Goal: Navigation & Orientation: Understand site structure

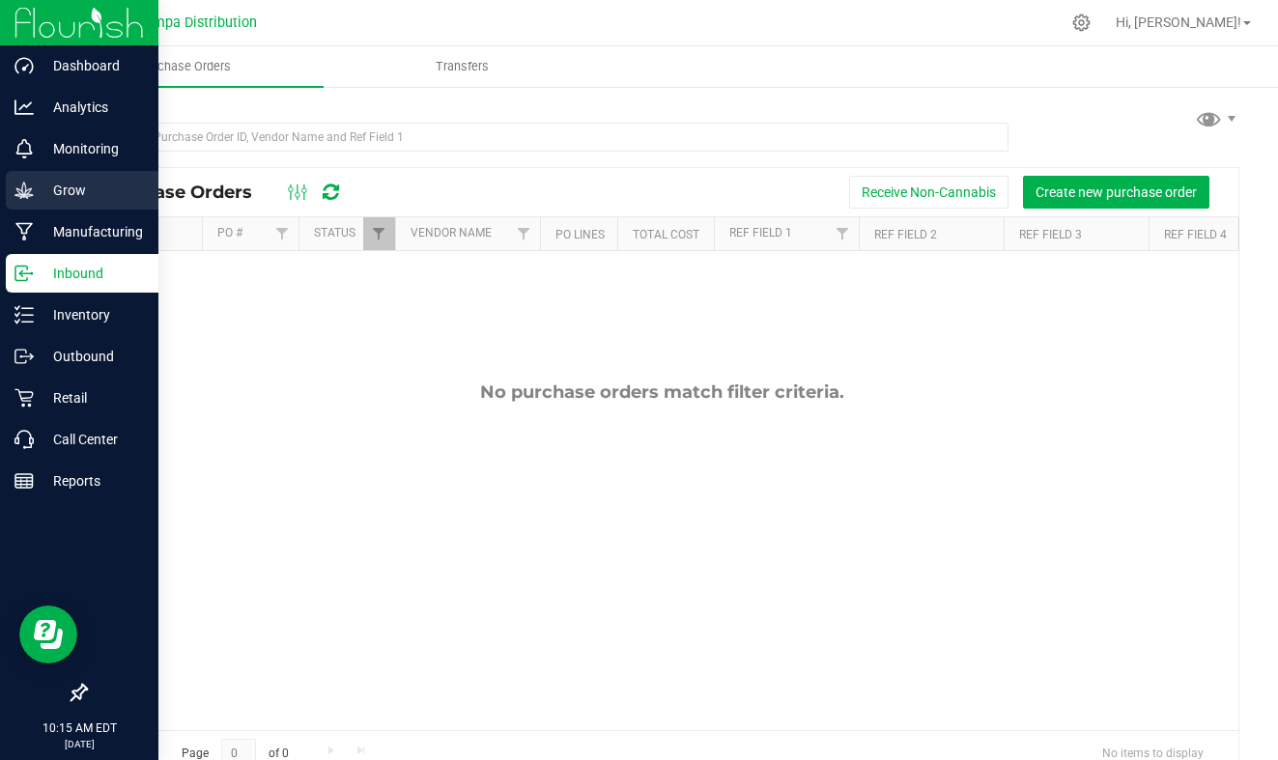
click at [84, 204] on div "Grow" at bounding box center [82, 190] width 153 height 39
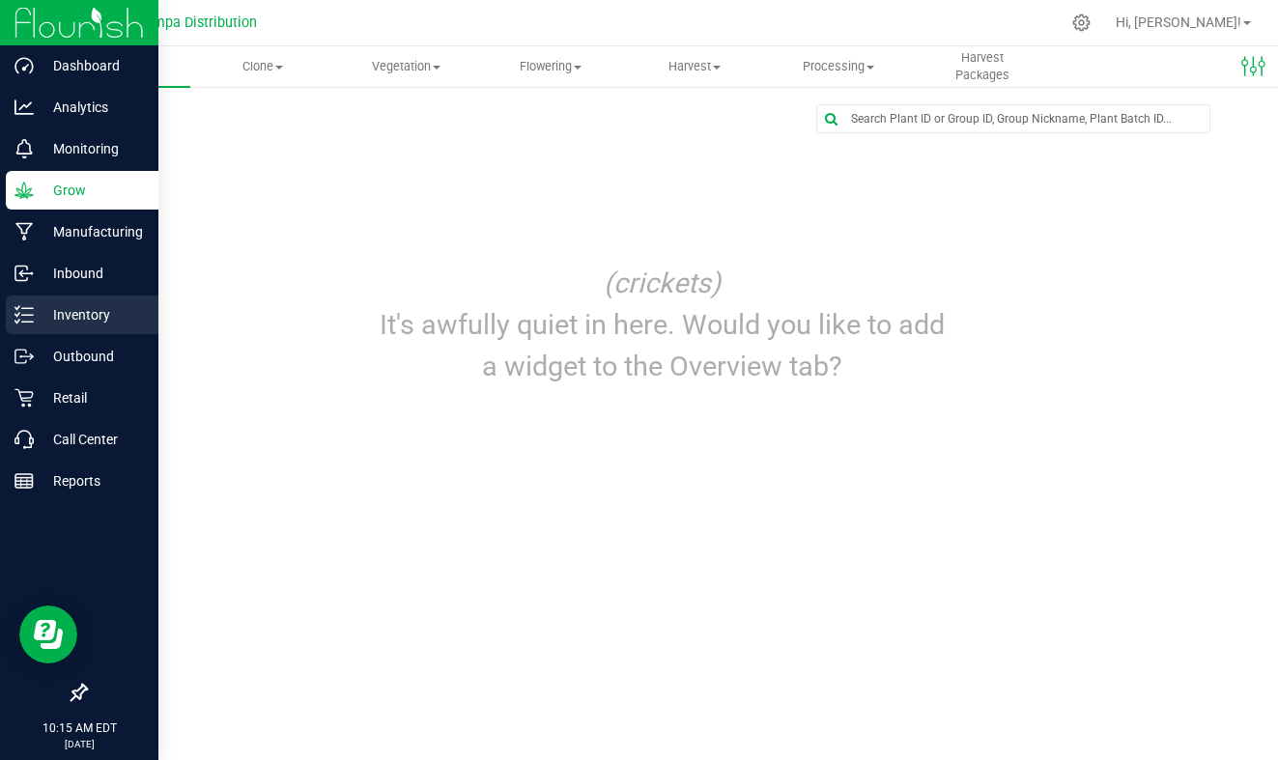
click at [111, 327] on div "Inventory" at bounding box center [82, 315] width 153 height 39
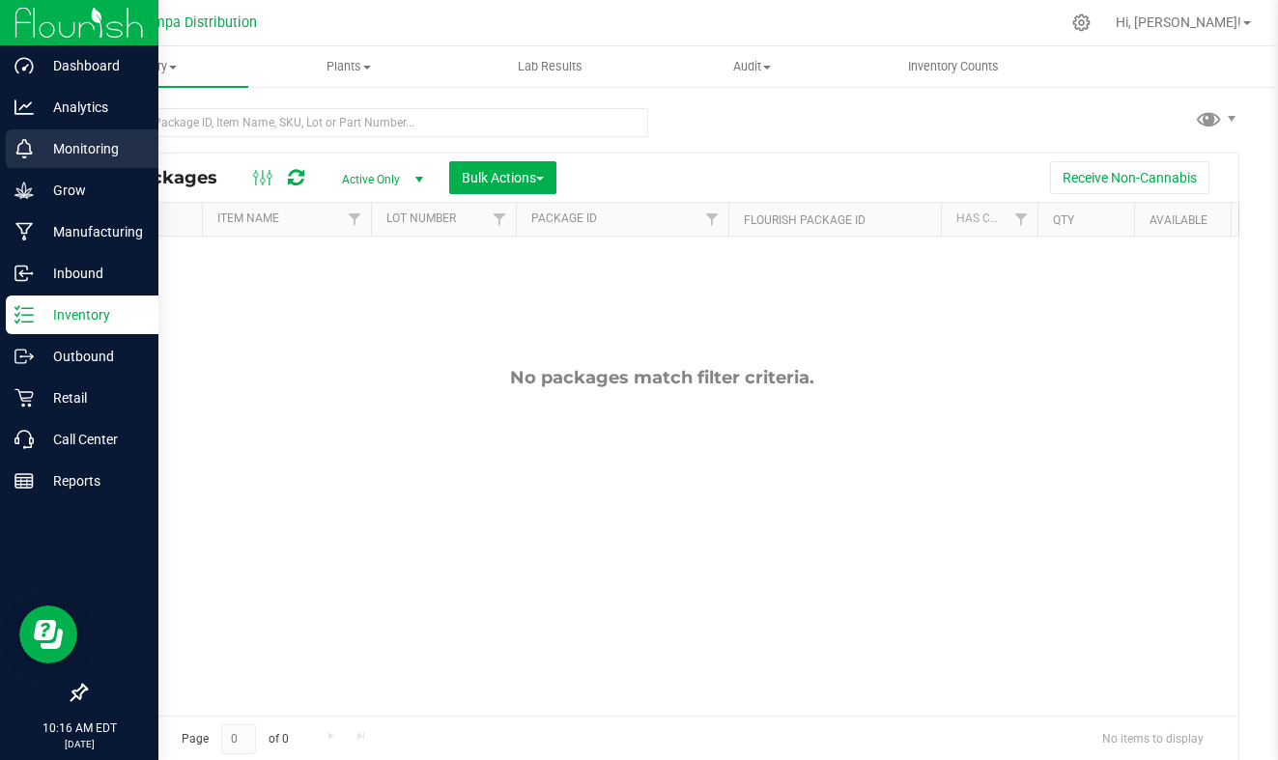
click at [95, 151] on p "Monitoring" at bounding box center [92, 148] width 116 height 23
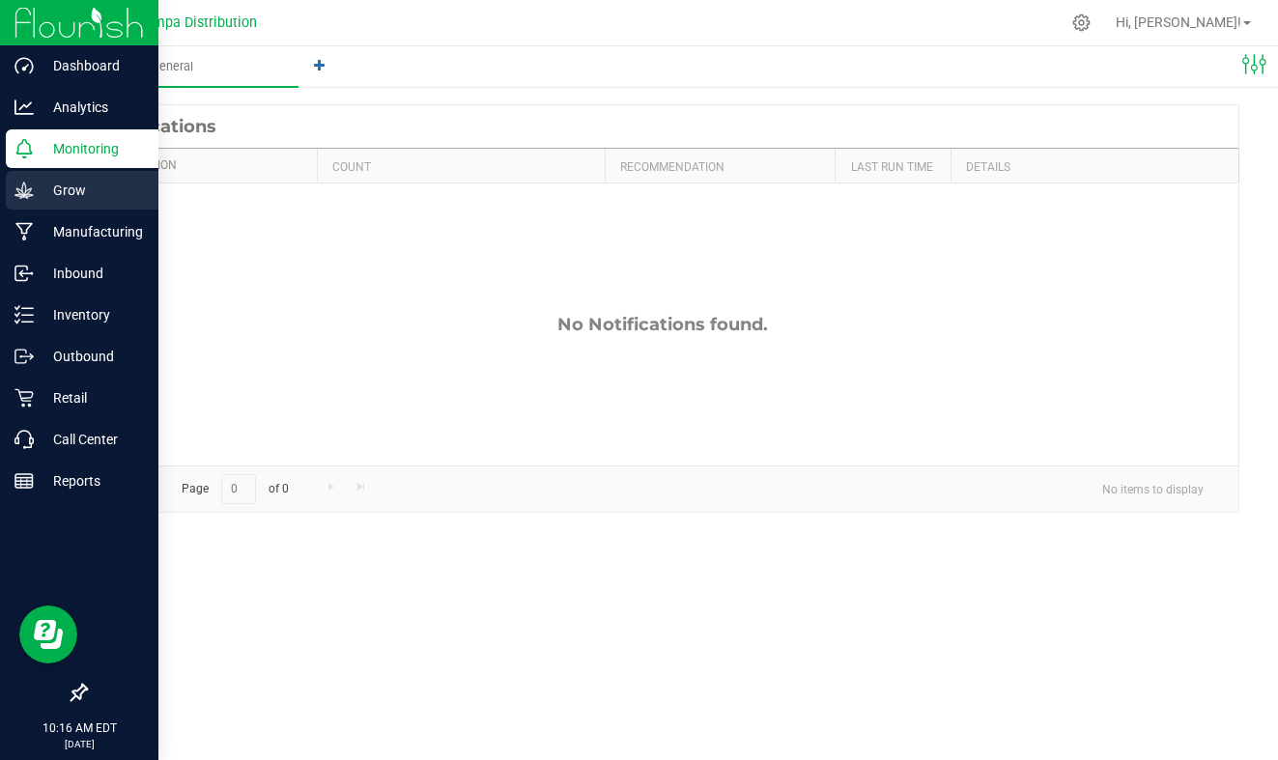
click at [79, 199] on p "Grow" at bounding box center [92, 190] width 116 height 23
